Goal: Transaction & Acquisition: Purchase product/service

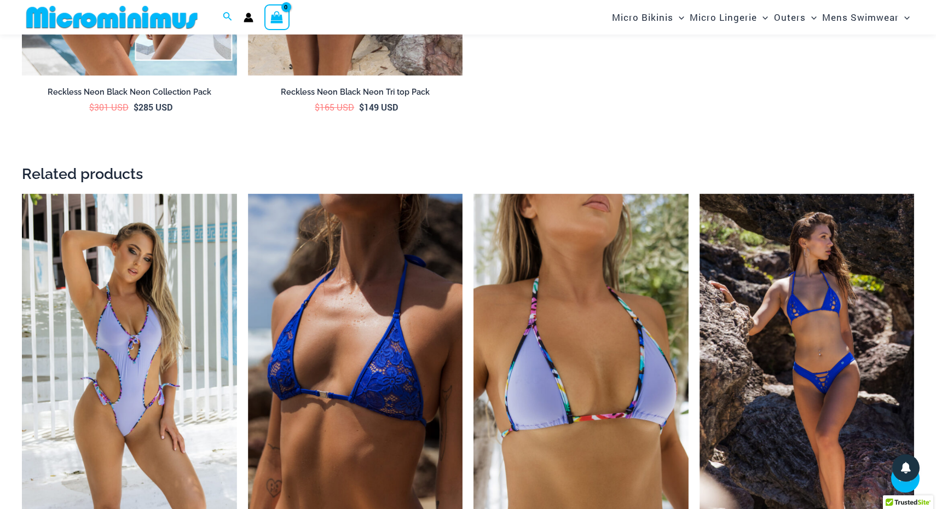
scroll to position [2211, 0]
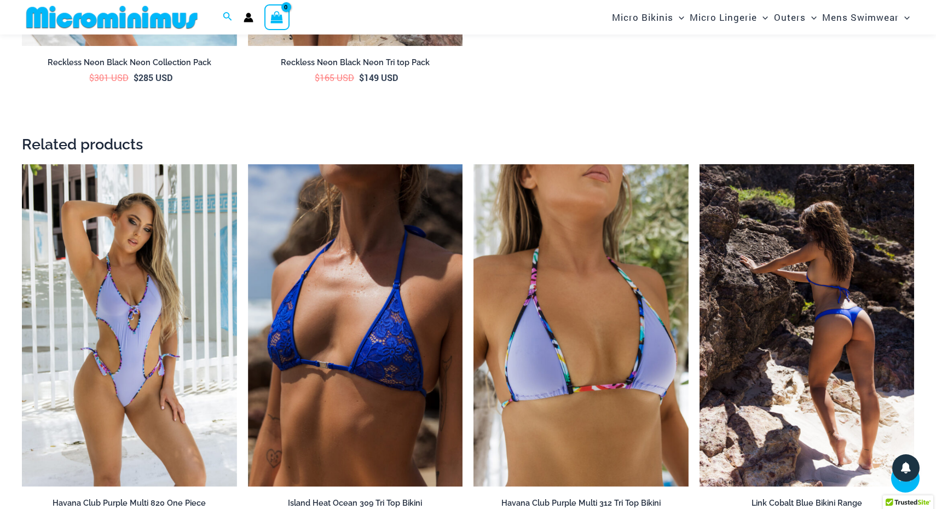
click at [725, 215] on img at bounding box center [807, 325] width 215 height 322
click at [733, 215] on img at bounding box center [807, 325] width 215 height 322
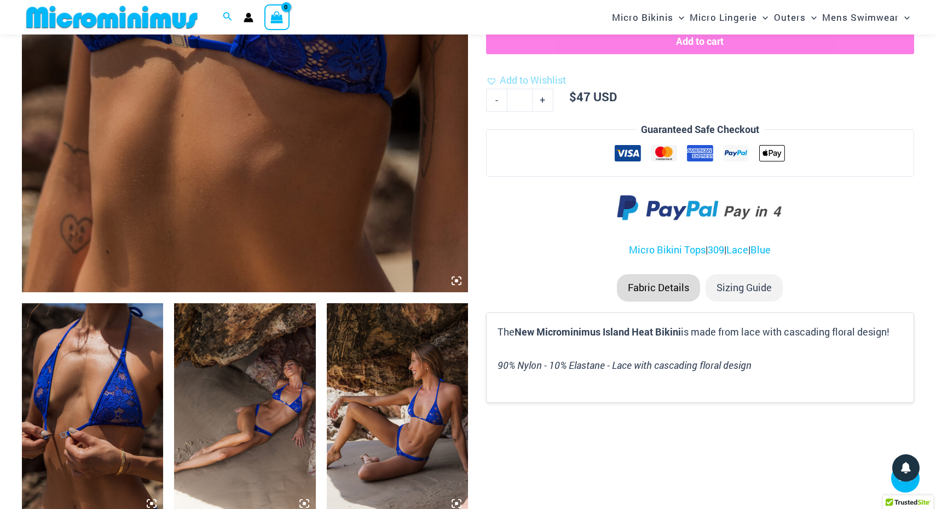
scroll to position [480, 0]
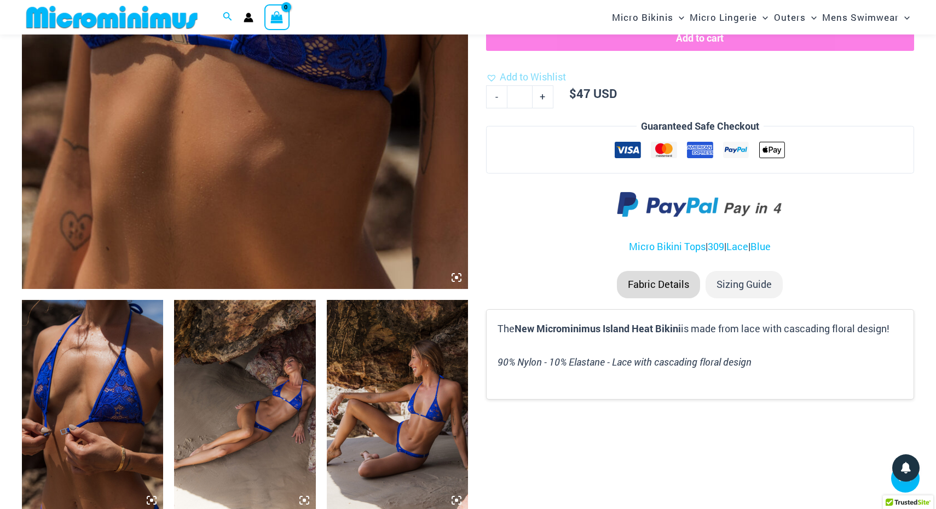
click at [237, 350] on img at bounding box center [244, 406] width 141 height 212
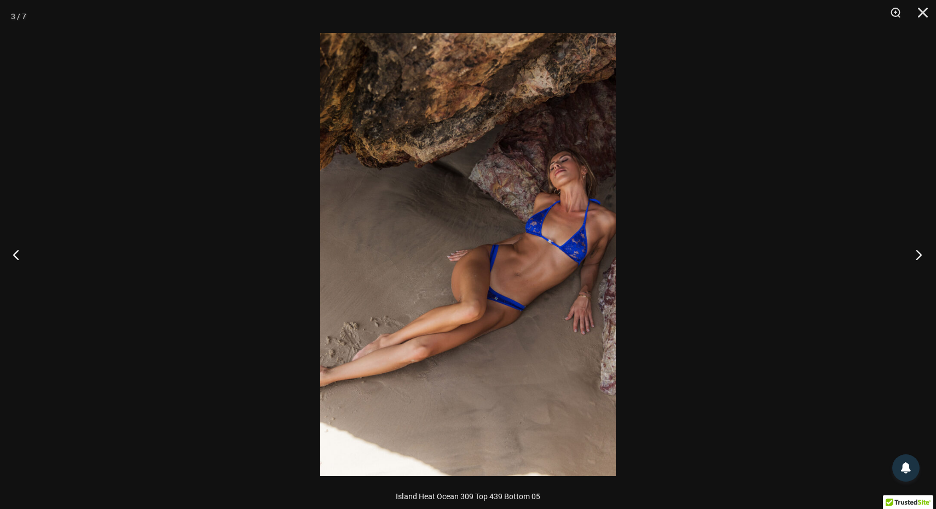
click at [914, 259] on button "Next" at bounding box center [915, 254] width 41 height 55
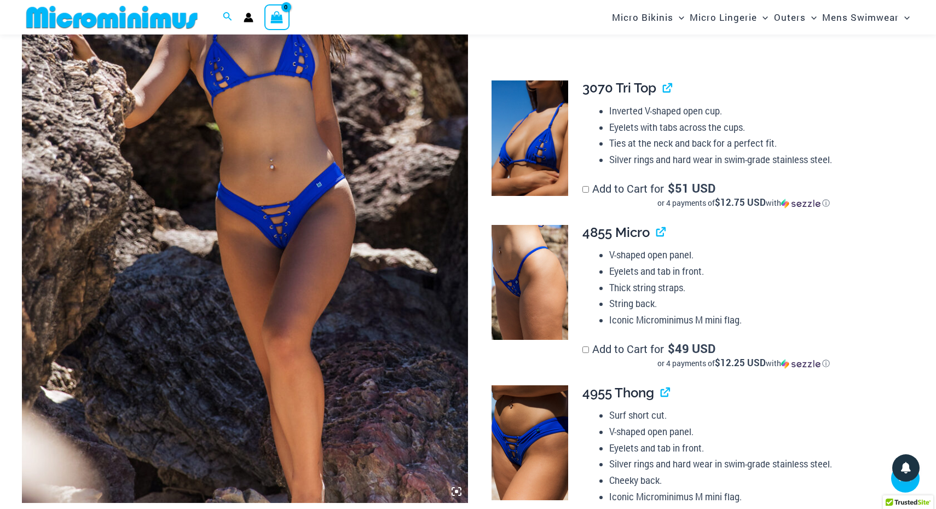
scroll to position [440, 0]
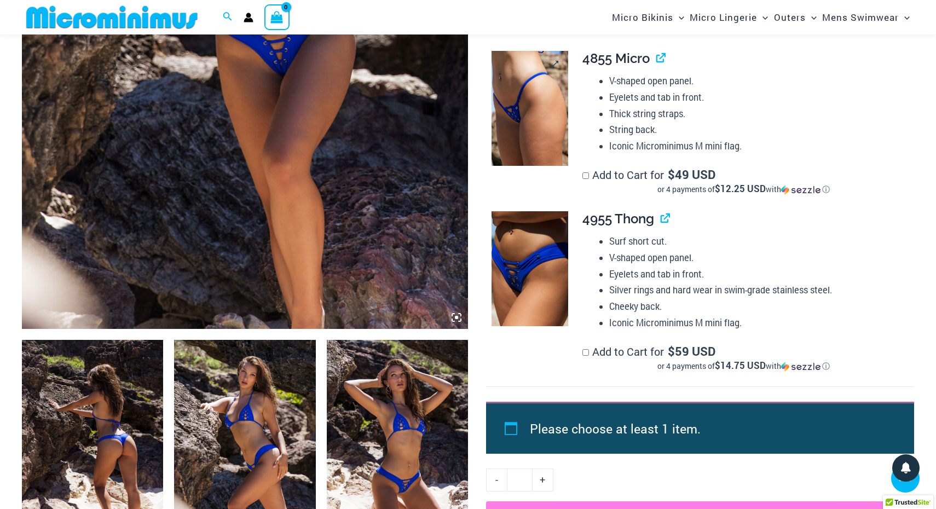
click at [561, 85] on img at bounding box center [530, 108] width 77 height 115
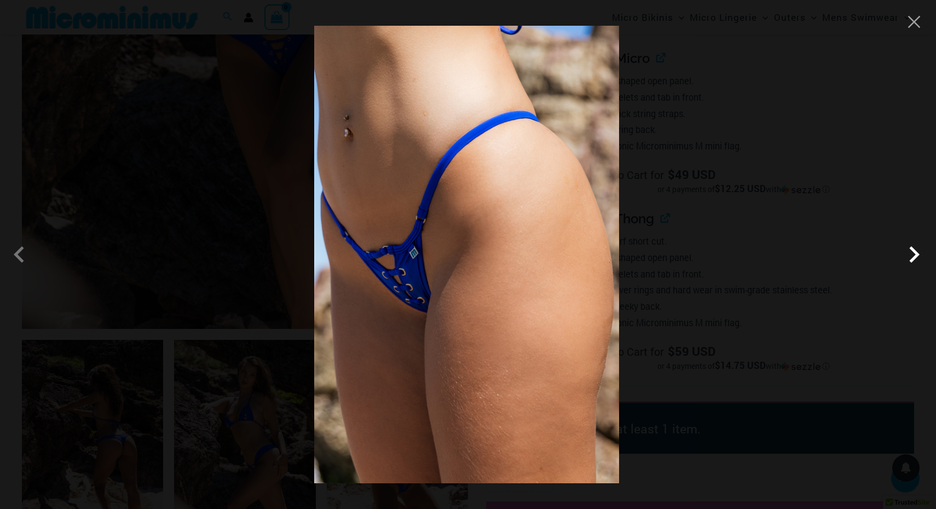
click at [918, 253] on span at bounding box center [914, 254] width 33 height 33
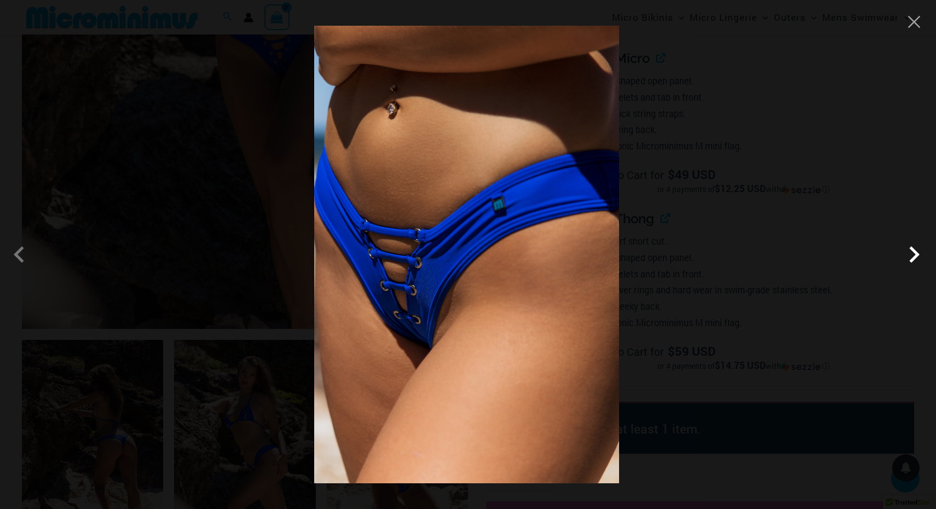
click at [918, 253] on span at bounding box center [914, 254] width 33 height 33
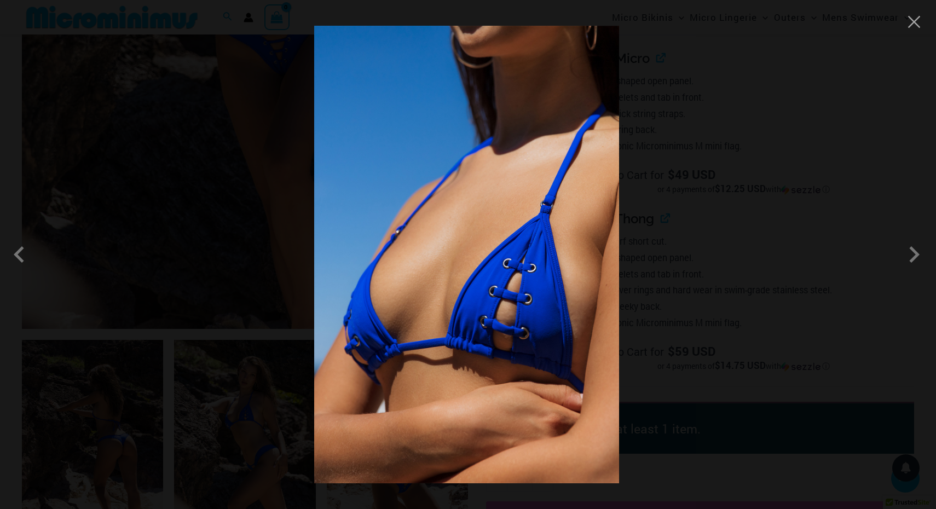
click at [880, 176] on div at bounding box center [468, 254] width 936 height 509
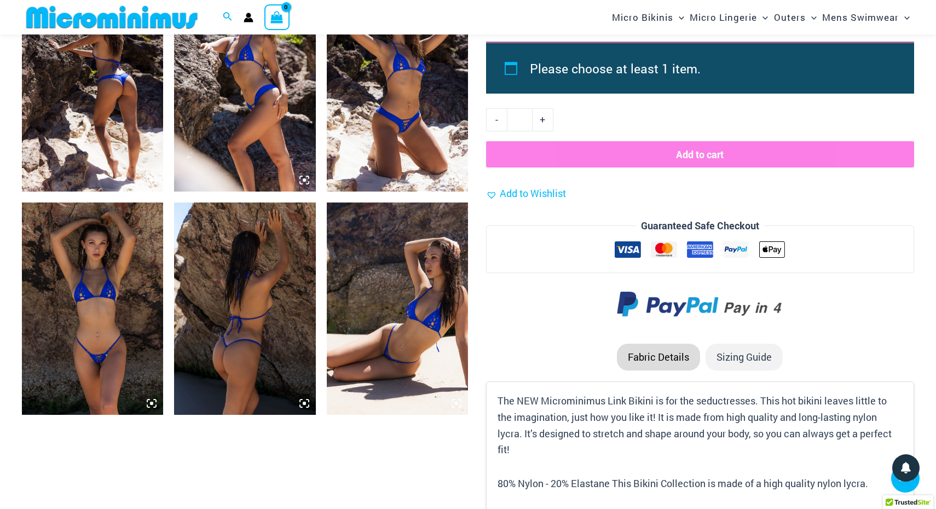
scroll to position [811, 0]
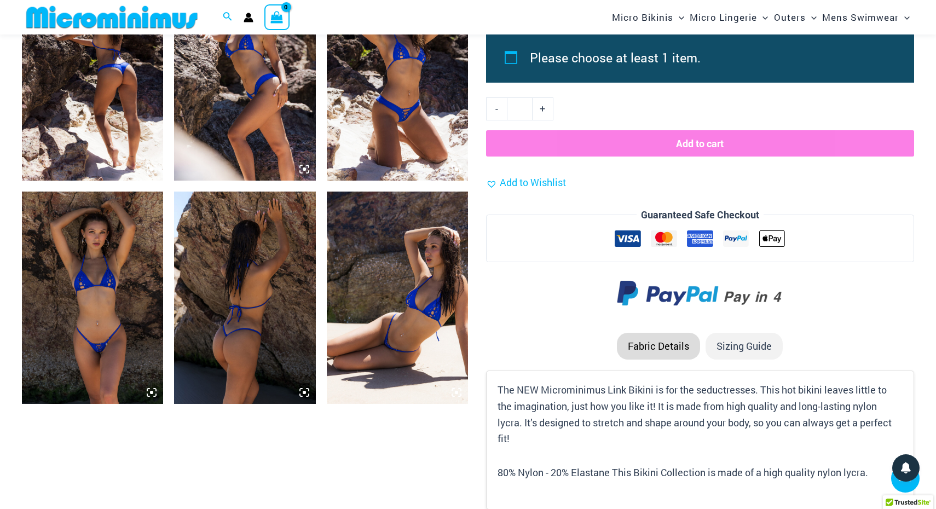
click at [235, 287] on img at bounding box center [244, 298] width 141 height 212
